Goal: Task Accomplishment & Management: Use online tool/utility

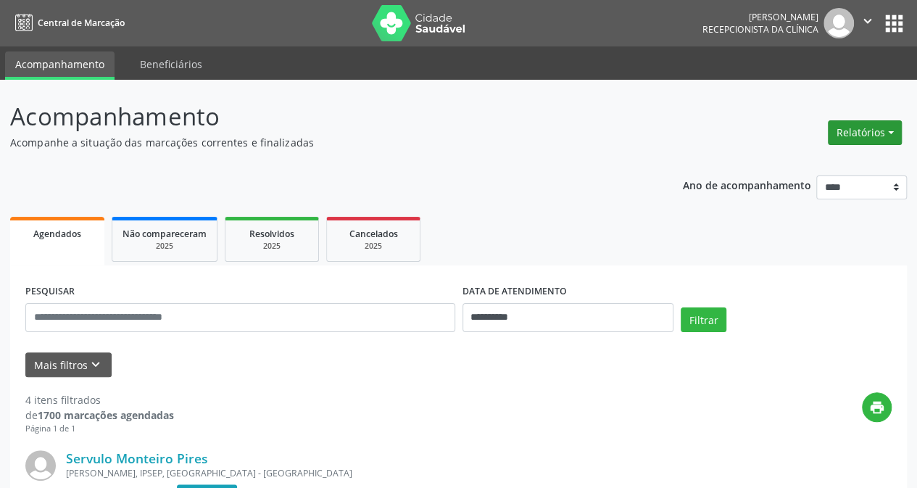
drag, startPoint x: 854, startPoint y: 132, endPoint x: 857, endPoint y: 124, distance: 8.5
click at [854, 130] on button "Relatórios" at bounding box center [865, 132] width 74 height 25
click at [807, 162] on link "Agendamentos" at bounding box center [825, 163] width 156 height 20
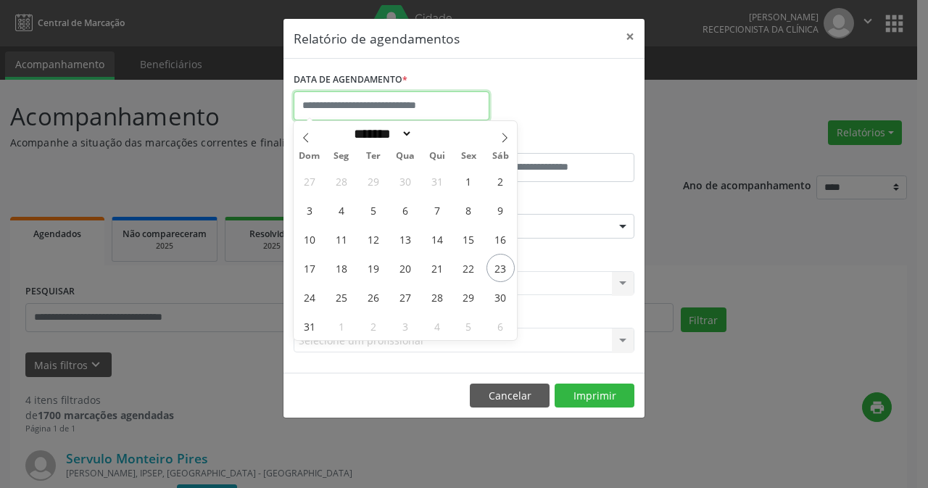
click at [409, 100] on input "text" at bounding box center [392, 105] width 196 height 29
click at [506, 262] on span "23" at bounding box center [500, 268] width 28 height 28
type input "**********"
click at [506, 262] on span "23" at bounding box center [500, 268] width 28 height 28
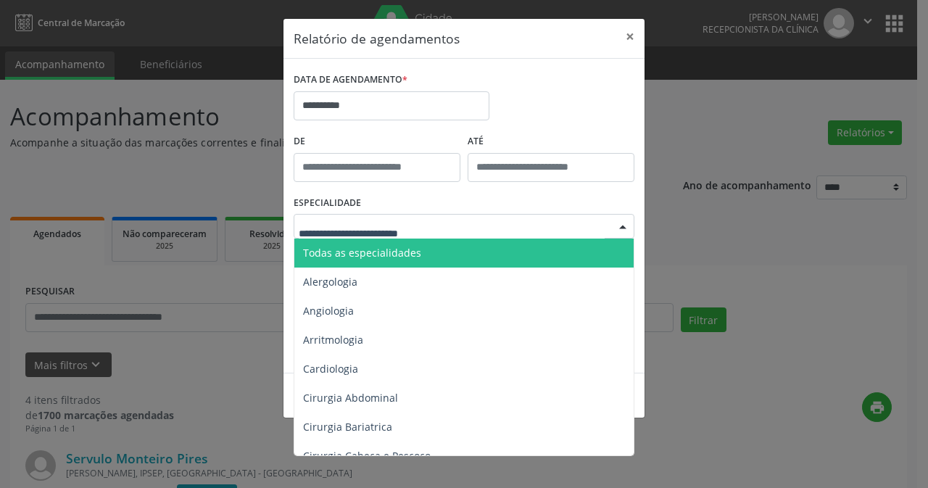
click at [626, 224] on div at bounding box center [623, 227] width 22 height 25
drag, startPoint x: 379, startPoint y: 253, endPoint x: 400, endPoint y: 262, distance: 23.0
click at [380, 252] on span "Todas as especialidades" at bounding box center [362, 253] width 118 height 14
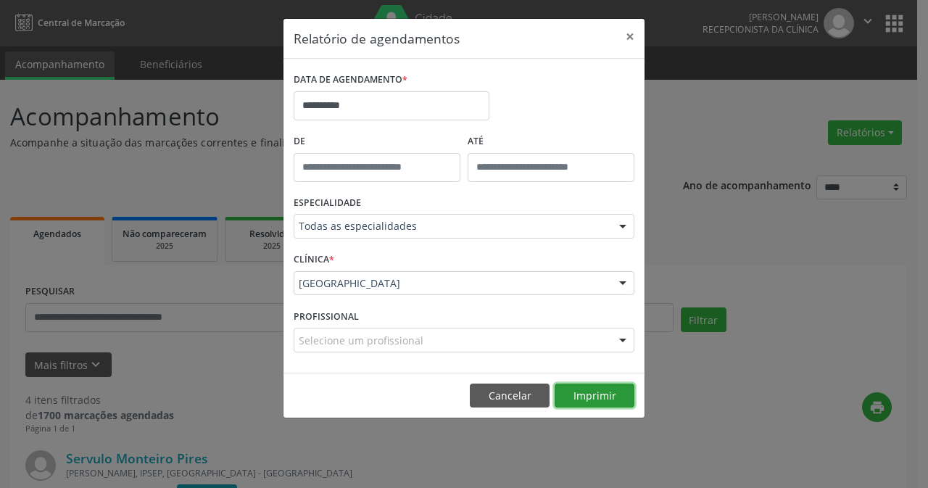
click at [618, 391] on button "Imprimir" at bounding box center [595, 395] width 80 height 25
